Goal: Contribute content

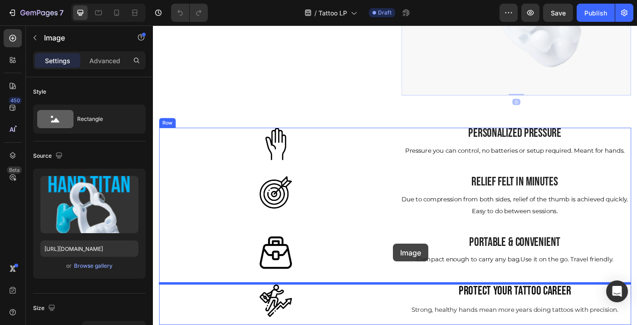
scroll to position [740, 0]
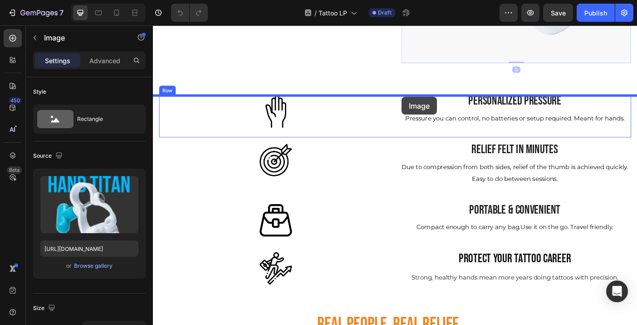
drag, startPoint x: 515, startPoint y: 110, endPoint x: 433, endPoint y: 106, distance: 82.3
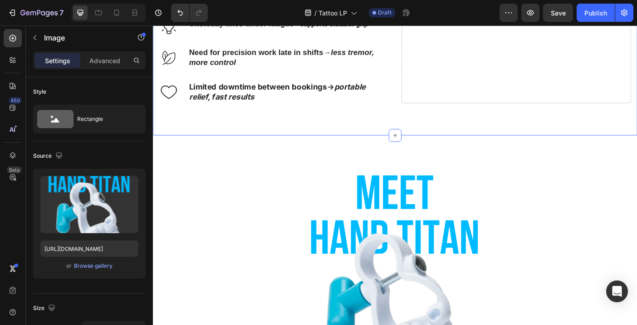
scroll to position [611, 0]
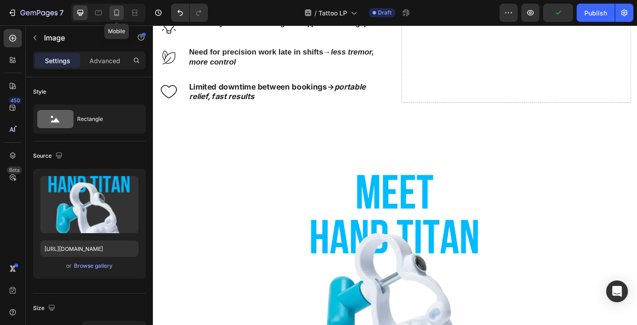
click at [117, 13] on icon at bounding box center [116, 12] width 9 height 9
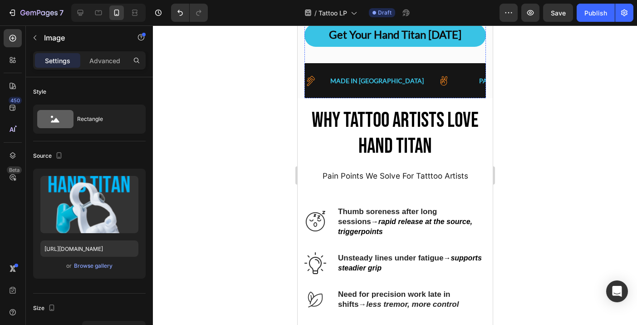
scroll to position [192, 0]
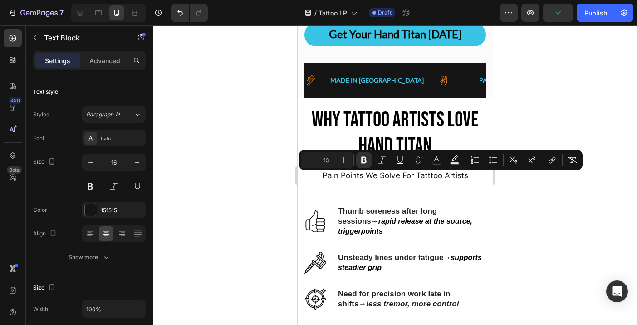
drag, startPoint x: 49, startPoint y: 155, endPoint x: 174, endPoint y: 156, distance: 125.8
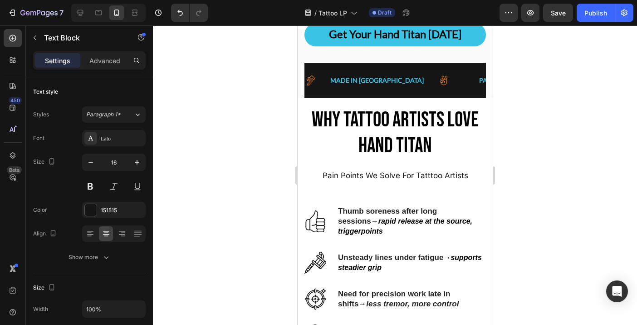
click at [346, 8] on strong "Developed by a 15-year massage therapist." at bounding box center [403, 3] width 114 height 7
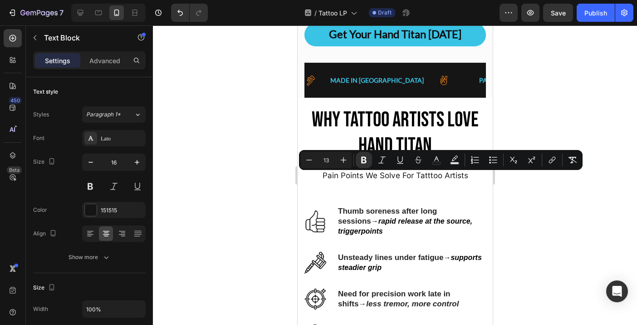
drag, startPoint x: 346, startPoint y: 178, endPoint x: 476, endPoint y: 181, distance: 129.9
click at [341, 158] on icon "Editor contextual toolbar" at bounding box center [343, 159] width 9 height 9
type input "15"
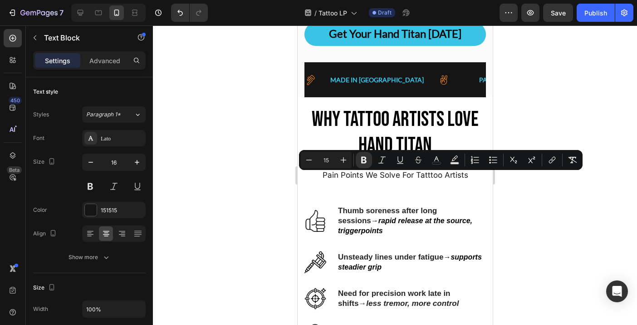
click at [533, 195] on div at bounding box center [395, 174] width 484 height 299
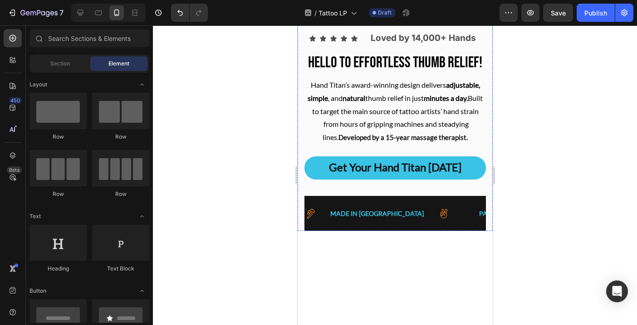
scroll to position [62, 0]
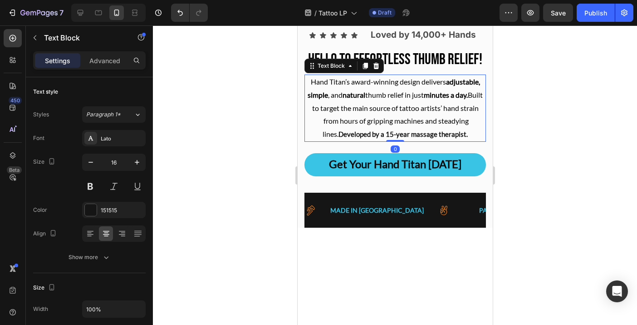
click at [308, 141] on p "Hand Titan’s award-winning design delivers adjustable, simple , and natural thu…" at bounding box center [395, 107] width 180 height 65
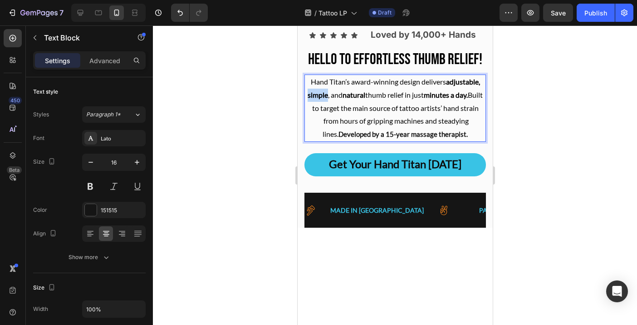
click at [310, 99] on strong "adjustable, simple" at bounding box center [393, 88] width 173 height 22
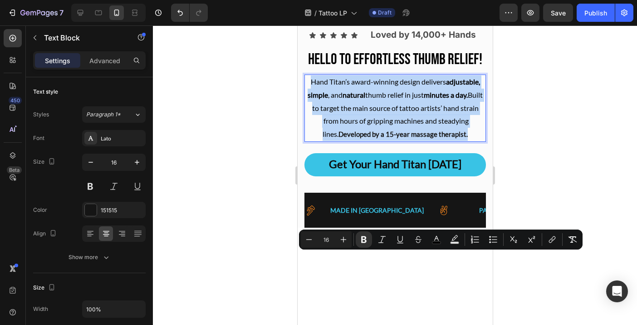
click at [310, 99] on strong "adjustable, simple" at bounding box center [393, 88] width 173 height 22
drag, startPoint x: 310, startPoint y: 270, endPoint x: 638, endPoint y: 272, distance: 328.2
click at [310, 99] on strong "adjustable, simple" at bounding box center [393, 88] width 173 height 22
click at [309, 99] on strong "adjustable, simple" at bounding box center [393, 88] width 173 height 22
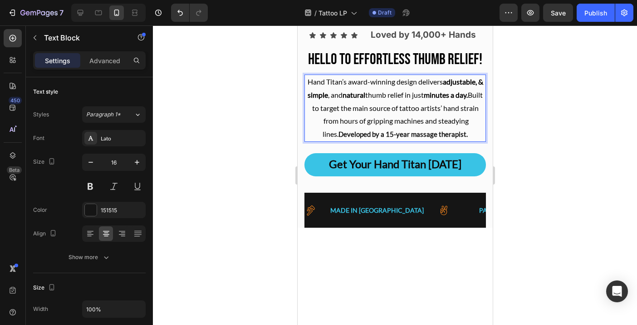
click at [376, 138] on span "Hand Titan’s award-winning design delivers adjustable, & simple , and natural t…" at bounding box center [395, 107] width 176 height 61
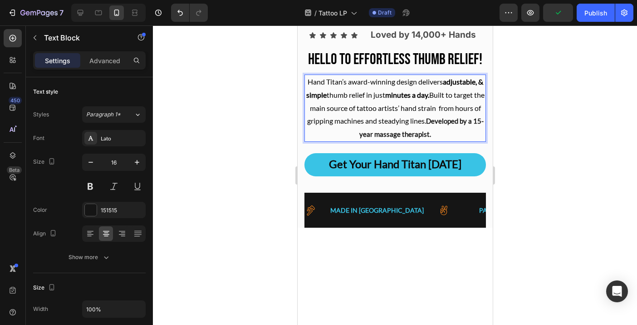
click at [469, 125] on span "Hand Titan’s award-winning design delivers adjustable, & simple thumb relief in…" at bounding box center [395, 101] width 178 height 48
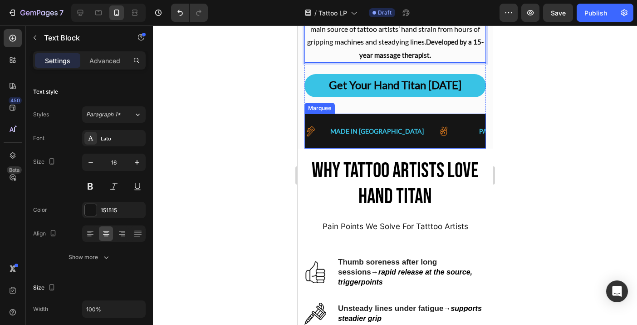
scroll to position [142, 0]
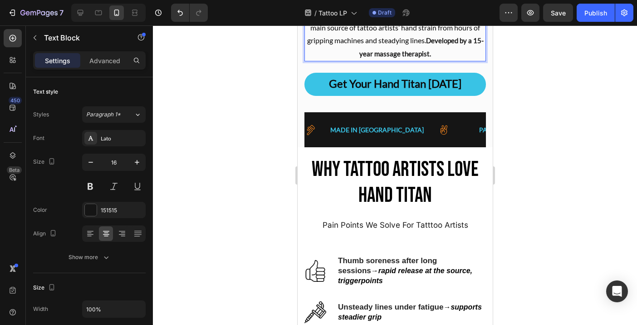
click at [451, 44] on span "Hand Titan’s award-winning design delivers adjustable, & simple thumb relief in…" at bounding box center [395, 21] width 178 height 48
click at [348, 58] on span "Built to target the main source of tattoo artists’ hand strain from hours of gr…" at bounding box center [395, 40] width 165 height 35
click at [432, 58] on span "Built to target the main source of tattoo artists’ hand strain from hours of gr…" at bounding box center [395, 40] width 165 height 35
click at [528, 216] on div at bounding box center [395, 174] width 484 height 299
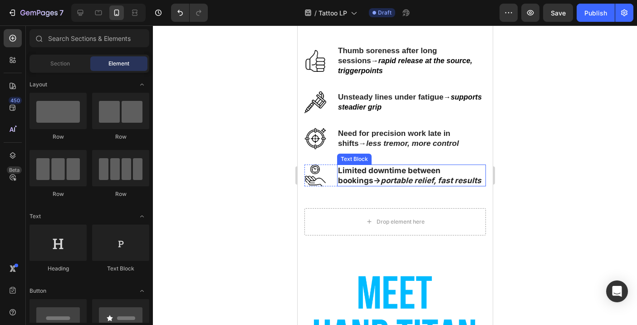
scroll to position [529, 0]
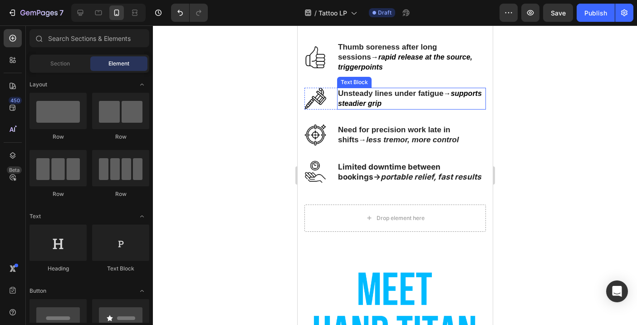
click at [444, 89] on span "→ supports steadier grip" at bounding box center [410, 98] width 144 height 18
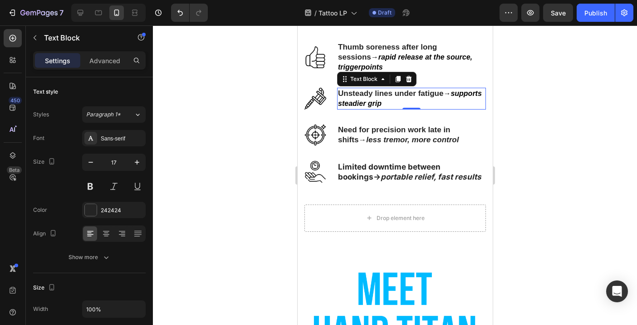
click at [444, 89] on span "→ supports steadier grip" at bounding box center [410, 98] width 144 height 18
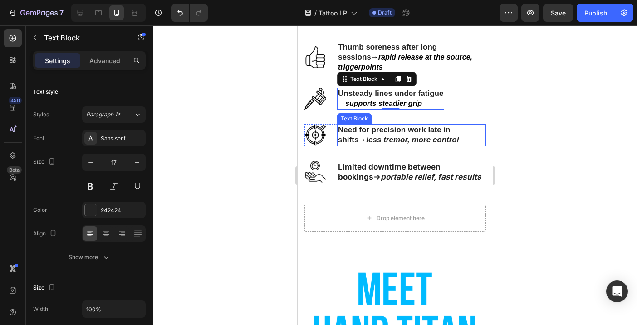
click at [477, 125] on p "Need for precision work late in shifts → less tremor, more control" at bounding box center [411, 135] width 147 height 20
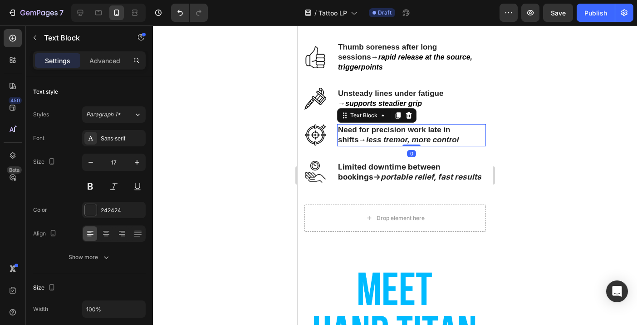
click at [477, 125] on p "Need for precision work late in shifts → less tremor, more control" at bounding box center [411, 135] width 147 height 20
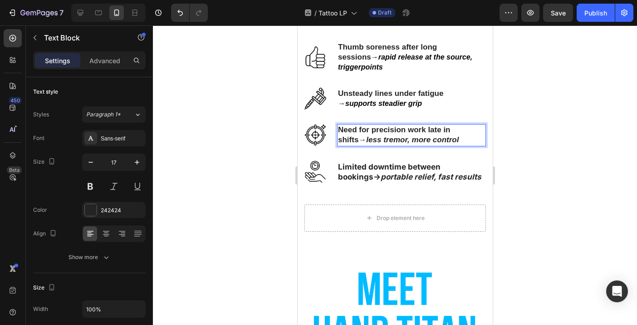
click at [477, 125] on p "Need for precision work late in shifts → less tremor, more control" at bounding box center [411, 135] width 147 height 20
click at [182, 13] on icon "Undo/Redo" at bounding box center [180, 12] width 9 height 9
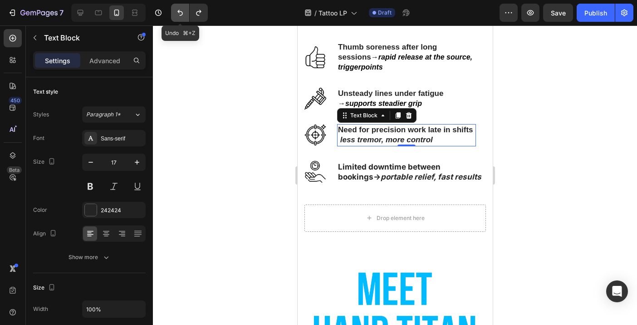
click at [182, 13] on icon "Undo/Redo" at bounding box center [180, 12] width 9 height 9
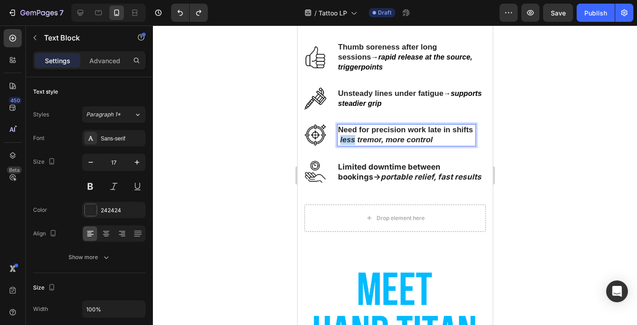
click at [339, 135] on p "less tremor, more control" at bounding box center [406, 140] width 137 height 10
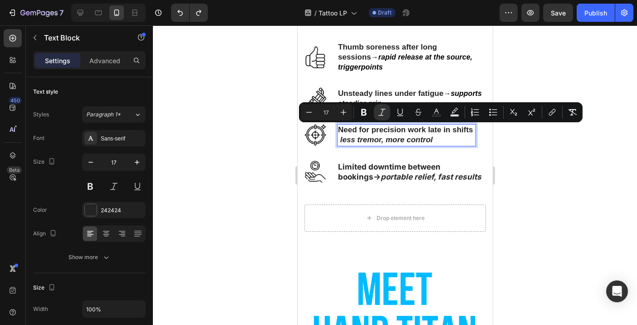
click at [443, 135] on p "less tremor, more control" at bounding box center [406, 140] width 137 height 10
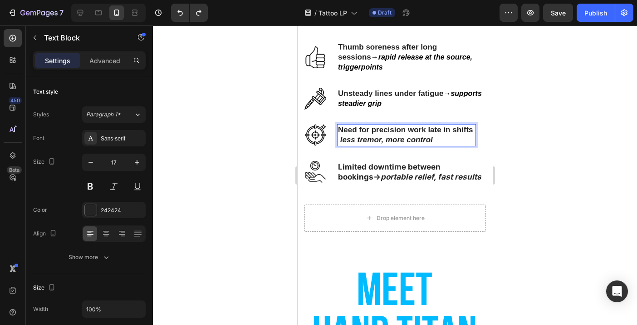
click at [474, 125] on p "Need for precision work late in shifts" at bounding box center [406, 130] width 137 height 10
click at [343, 165] on p "Limited downtime between bookings → portable relief, fast results" at bounding box center [411, 172] width 147 height 20
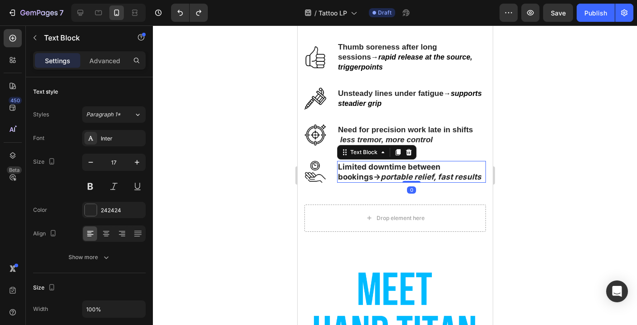
click at [343, 165] on p "Limited downtime between bookings → portable relief, fast results" at bounding box center [411, 172] width 147 height 20
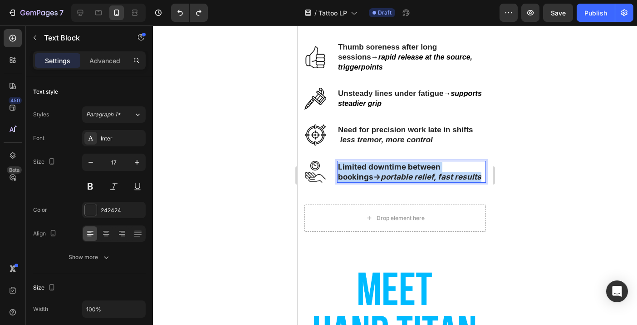
click at [343, 165] on p "Limited downtime between bookings → portable relief, fast results" at bounding box center [411, 172] width 147 height 20
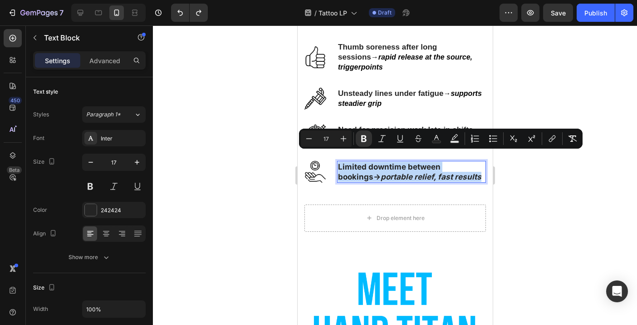
click at [343, 165] on p "Limited downtime between bookings → portable relief, fast results" at bounding box center [411, 172] width 147 height 20
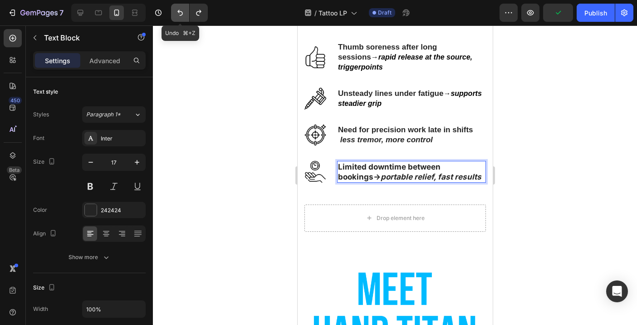
click at [180, 10] on icon "Undo/Redo" at bounding box center [180, 12] width 9 height 9
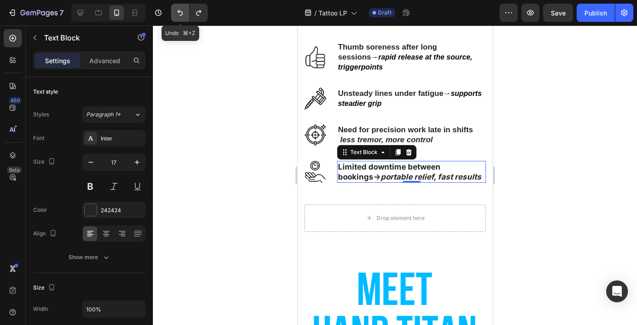
click at [180, 10] on icon "Undo/Redo" at bounding box center [180, 12] width 9 height 9
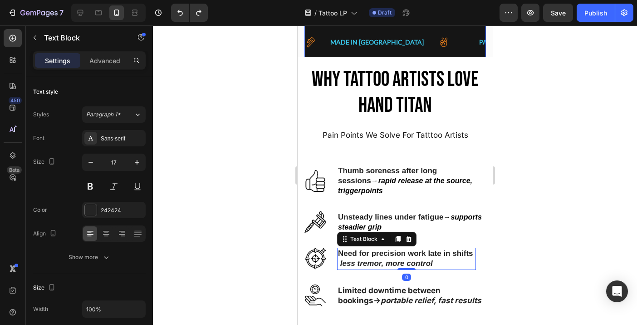
scroll to position [406, 0]
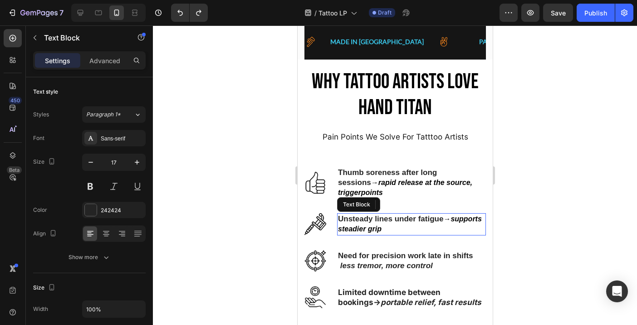
click at [448, 215] on span "→ supports steadier grip" at bounding box center [410, 224] width 144 height 18
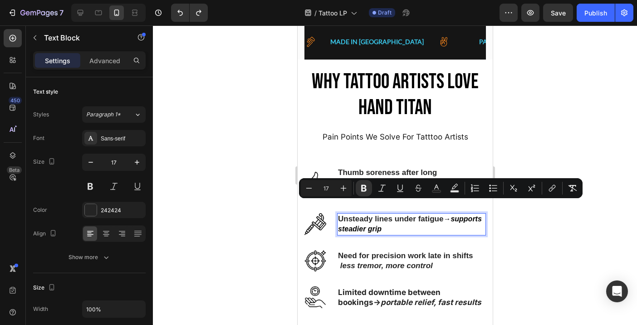
click at [448, 215] on span "→ supports steadier grip" at bounding box center [410, 224] width 144 height 18
click at [444, 215] on span "→ supports steadier grip" at bounding box center [410, 224] width 144 height 18
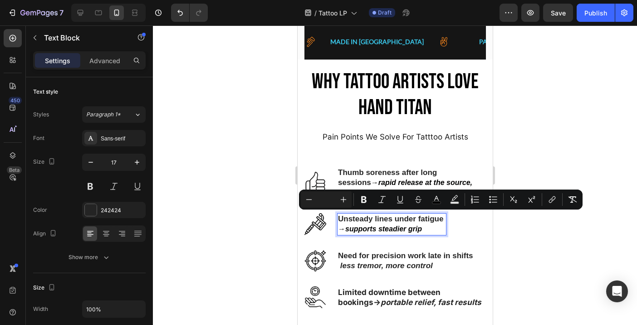
drag, startPoint x: 347, startPoint y: 216, endPoint x: 340, endPoint y: 215, distance: 6.4
click at [340, 225] on span "→ supports steadier grip" at bounding box center [380, 229] width 84 height 8
copy span "→"
click at [338, 261] on p "less tremor, more control" at bounding box center [406, 266] width 137 height 10
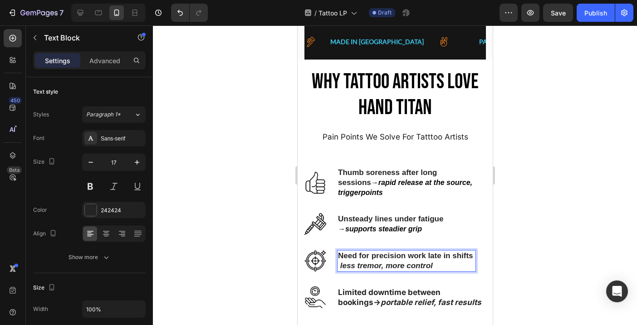
click at [337, 252] on div "Need for precision work late in shifts less tremor, more control" at bounding box center [406, 261] width 139 height 22
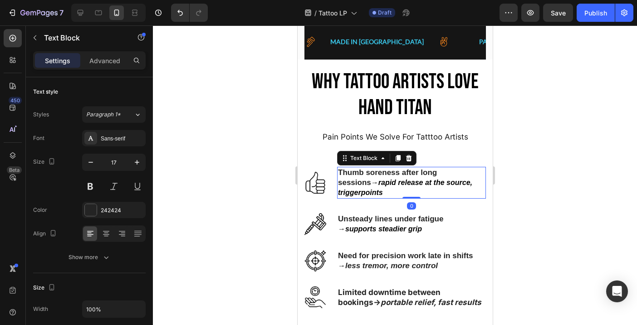
click at [472, 178] on span "→ rapid release at the source, triggerpoints" at bounding box center [405, 187] width 134 height 18
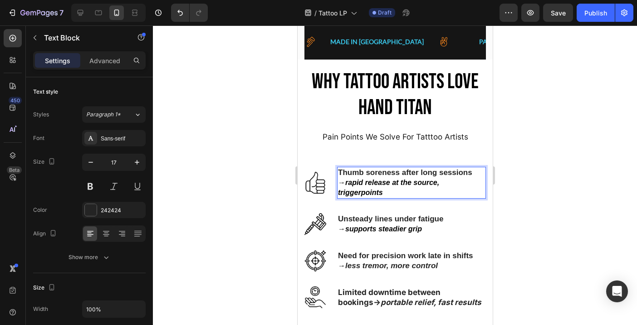
click at [395, 181] on icon "rapid release at the source, triggerpoints" at bounding box center [388, 187] width 101 height 18
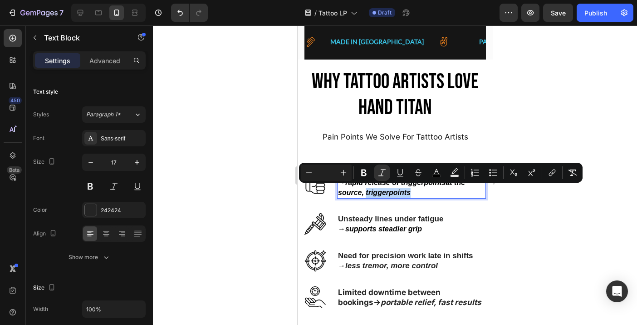
drag, startPoint x: 415, startPoint y: 192, endPoint x: 365, endPoint y: 192, distance: 49.9
click at [365, 192] on p "→ rapid release of triggerpointsat the source, triggerpoints" at bounding box center [411, 188] width 147 height 20
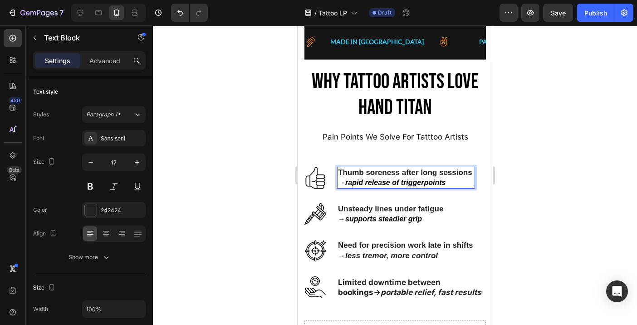
click at [572, 178] on div at bounding box center [395, 174] width 484 height 299
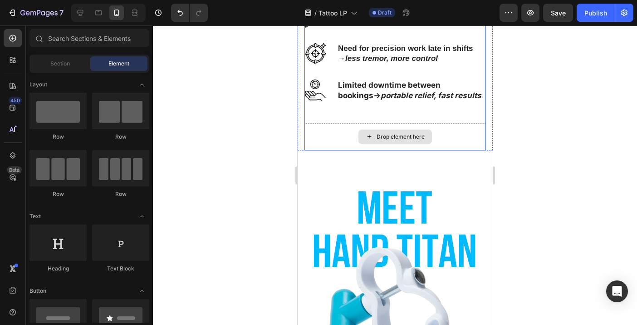
scroll to position [602, 0]
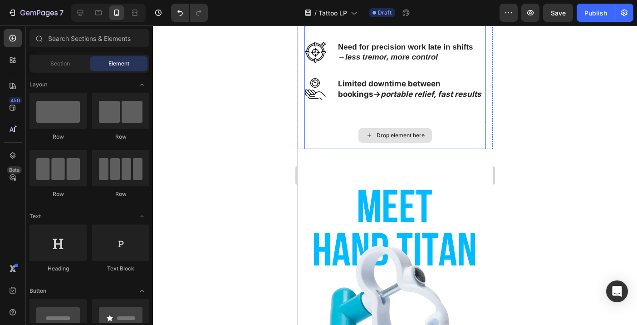
click at [457, 144] on div "Drop element here" at bounding box center [395, 135] width 182 height 27
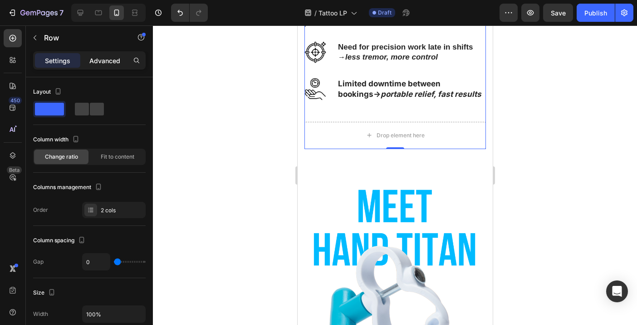
click at [113, 57] on p "Advanced" at bounding box center [104, 61] width 31 height 10
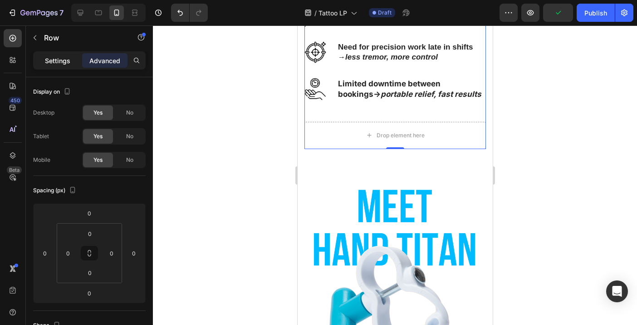
click at [54, 62] on p "Settings" at bounding box center [57, 61] width 25 height 10
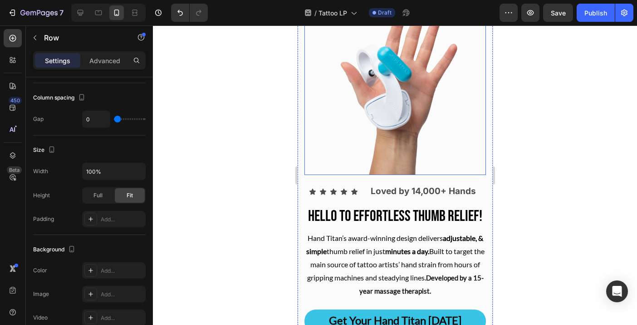
scroll to position [83, 0]
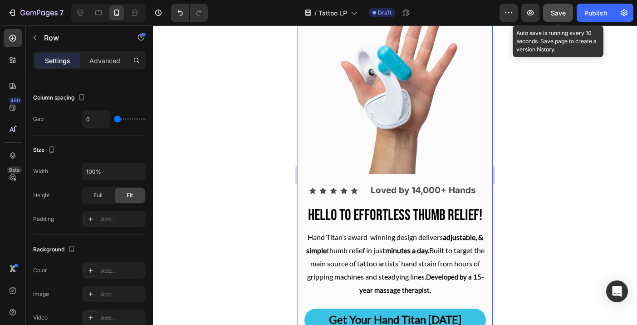
click at [559, 15] on span "Save" at bounding box center [558, 13] width 15 height 8
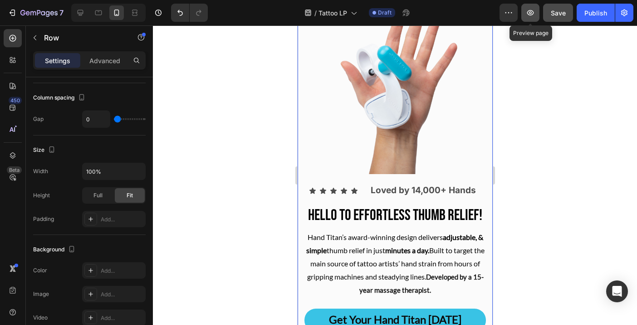
click at [534, 9] on icon "button" at bounding box center [530, 12] width 9 height 9
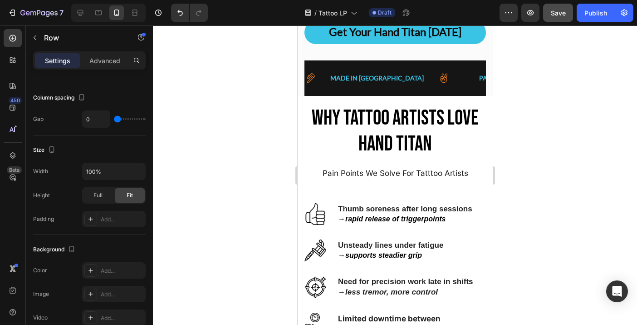
scroll to position [371, 0]
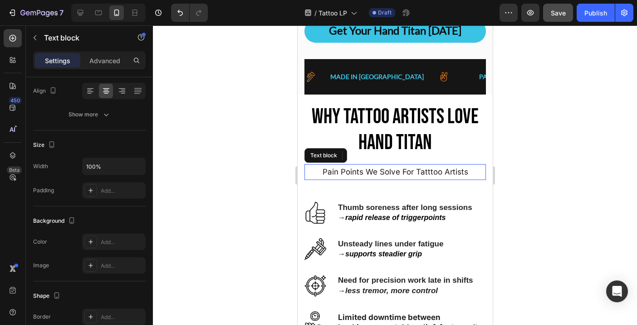
click at [466, 171] on p "Pain Points We Solve For Tatttoo Artists" at bounding box center [395, 172] width 180 height 14
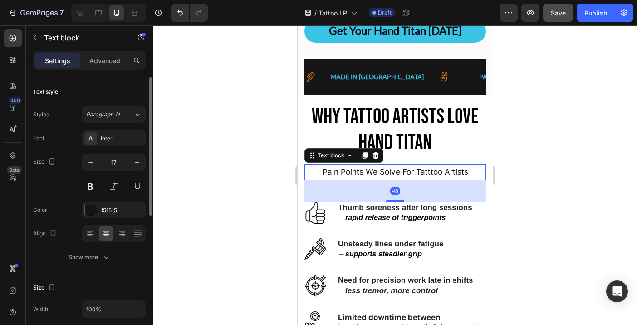
click at [466, 171] on p "Pain Points We Solve For Tatttoo Artists" at bounding box center [395, 172] width 180 height 14
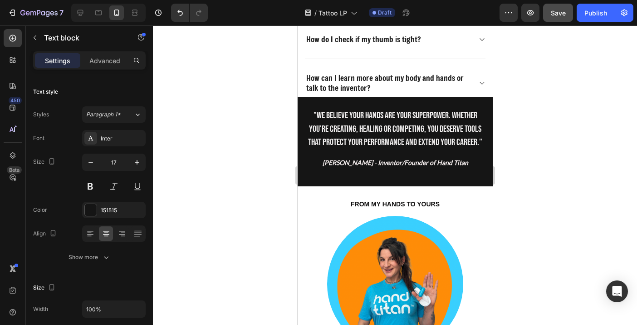
scroll to position [3121, 0]
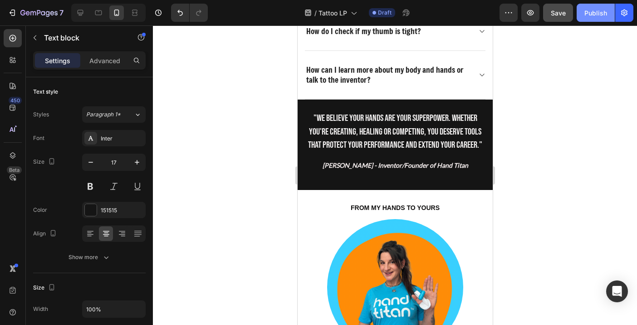
click at [591, 15] on div "Publish" at bounding box center [596, 13] width 23 height 10
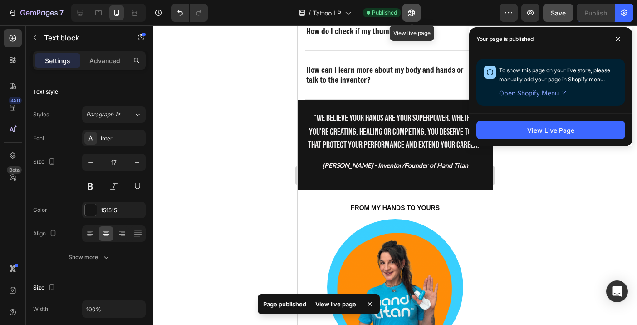
click at [414, 15] on icon "button" at bounding box center [412, 13] width 7 height 7
